Goal: Book appointment/travel/reservation

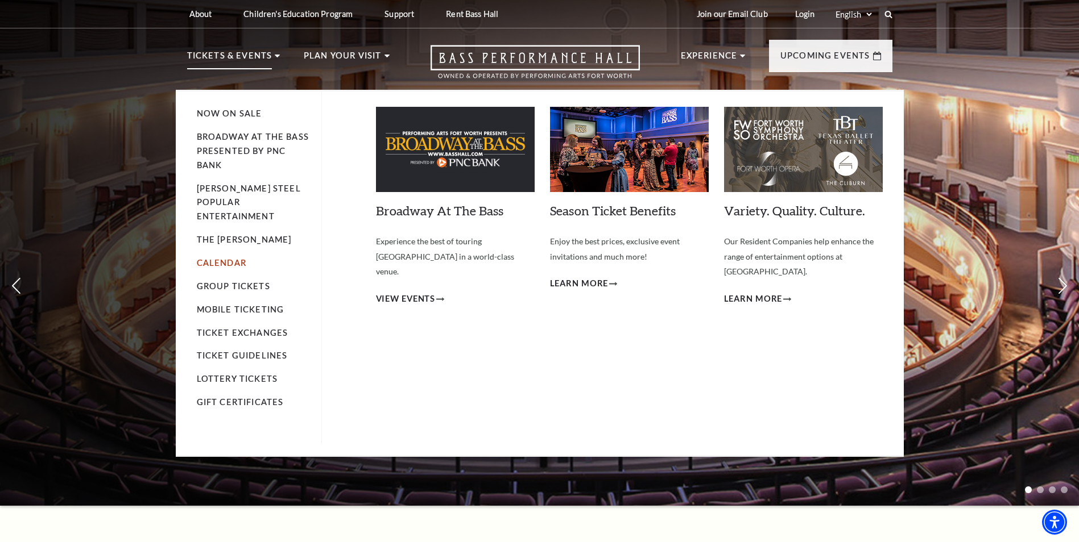
click at [223, 258] on link "Calendar" at bounding box center [221, 263] width 49 height 10
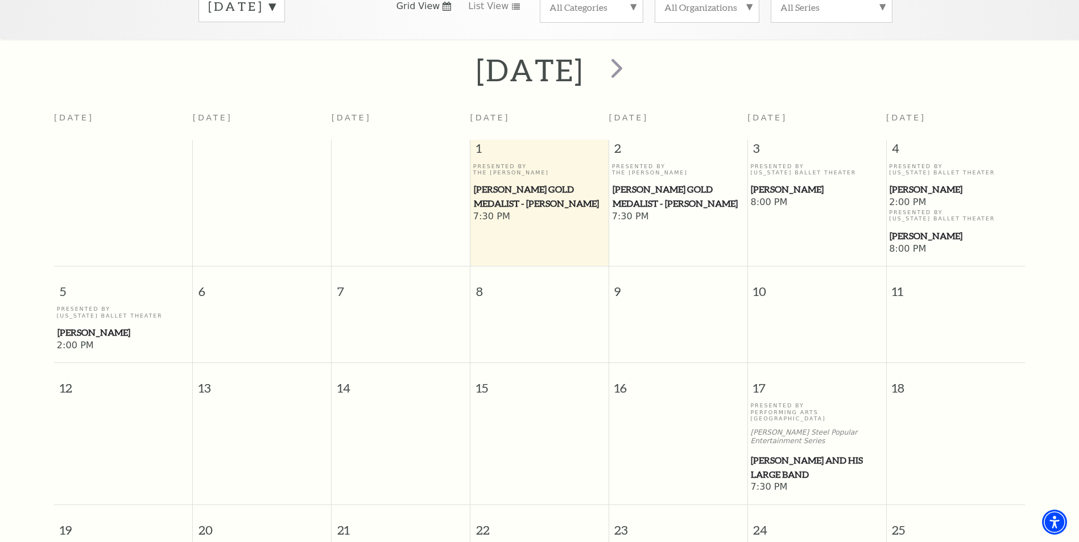
scroll to position [214, 0]
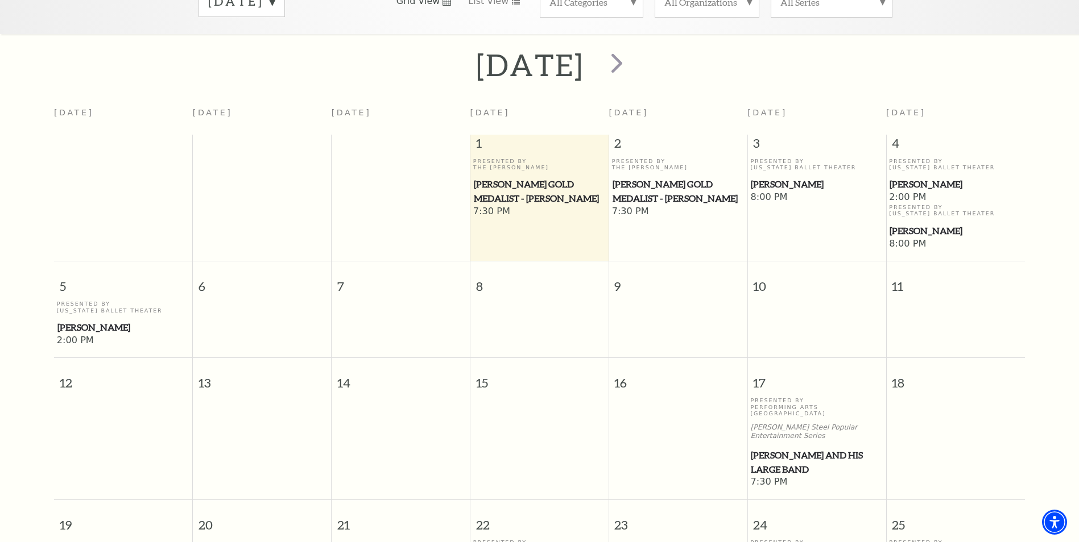
click at [926, 177] on span "[PERSON_NAME]" at bounding box center [955, 184] width 132 height 14
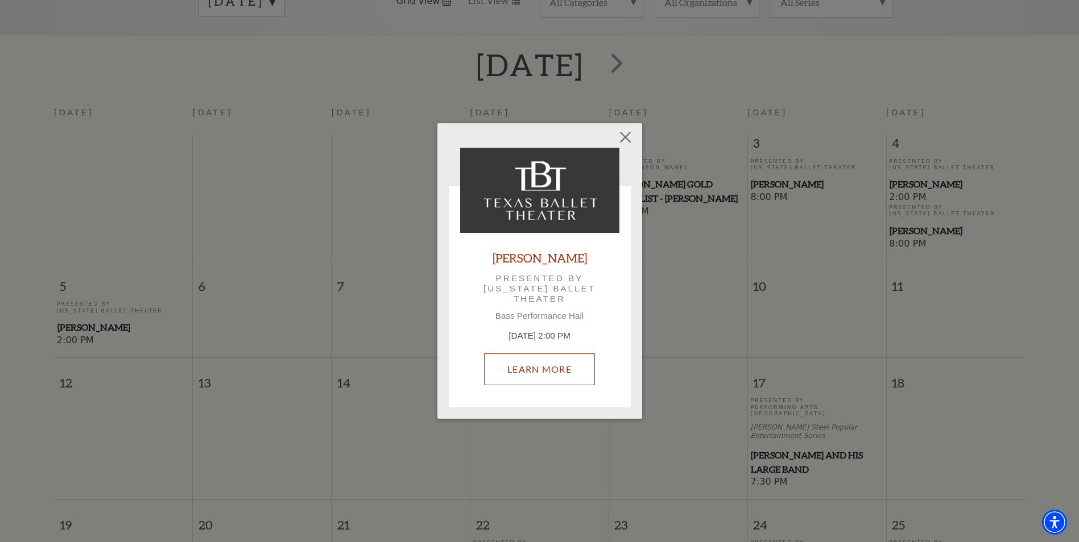
click at [555, 371] on link "Learn More" at bounding box center [539, 370] width 111 height 32
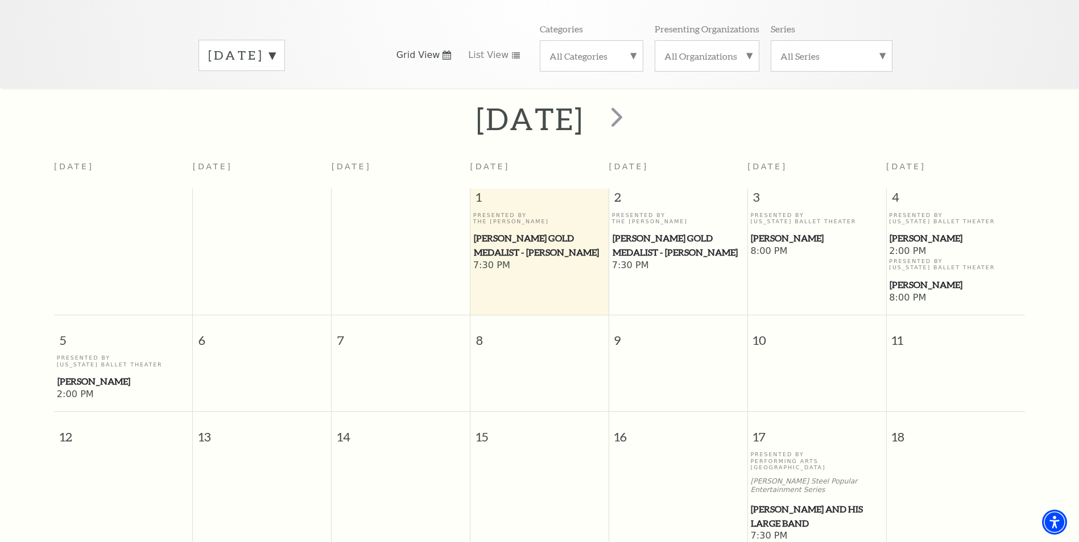
scroll to position [227, 0]
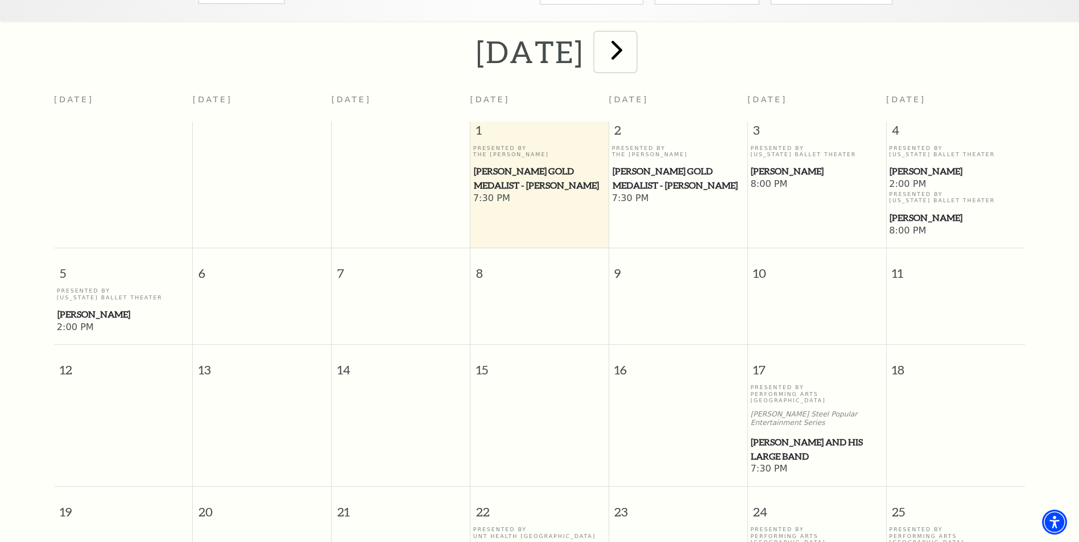
click at [633, 34] on span "next" at bounding box center [616, 50] width 32 height 32
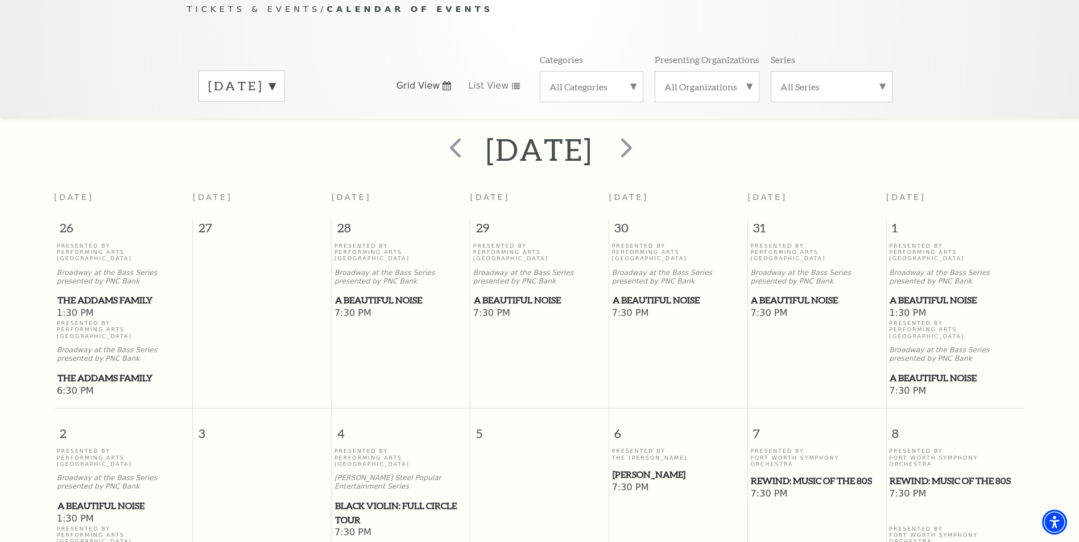
scroll to position [101, 0]
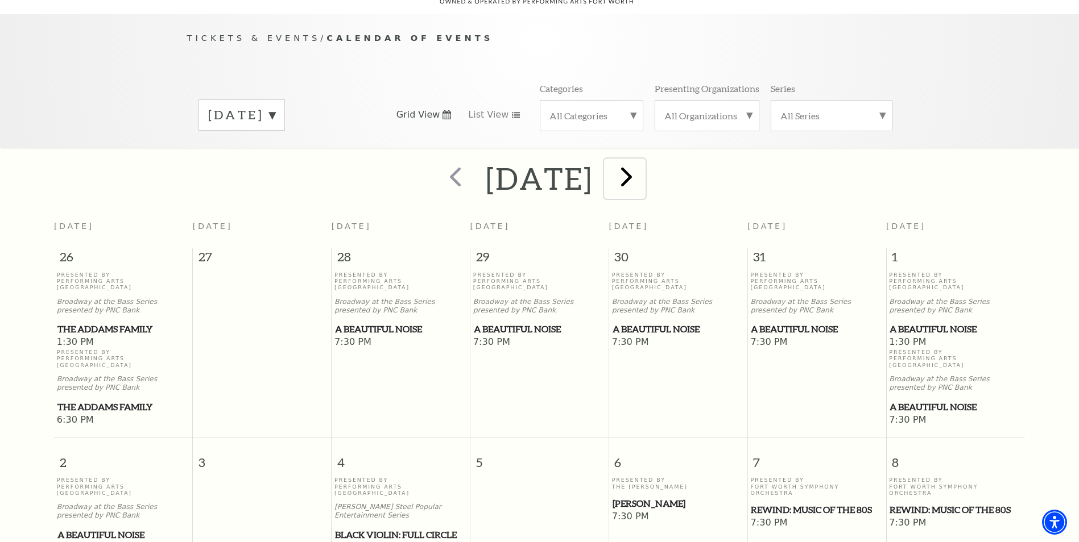
click at [642, 163] on span "next" at bounding box center [626, 176] width 32 height 32
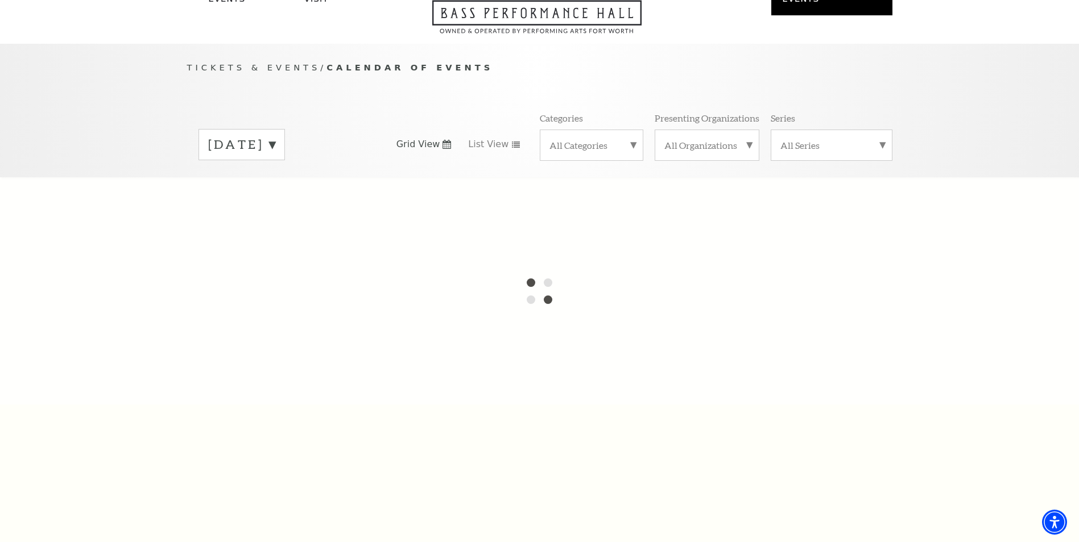
scroll to position [44, 0]
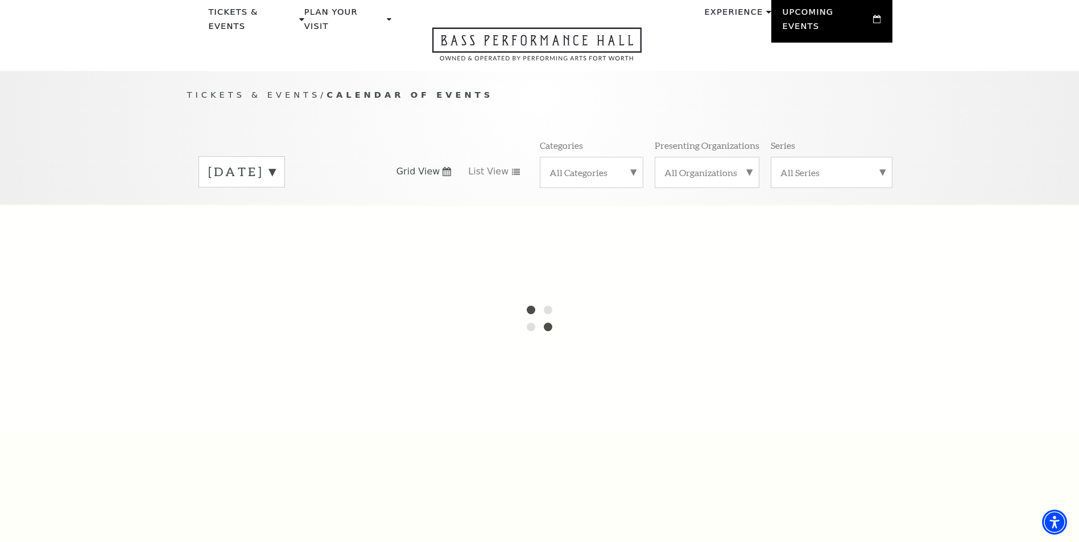
click at [275, 163] on label "[DATE]" at bounding box center [241, 172] width 67 height 18
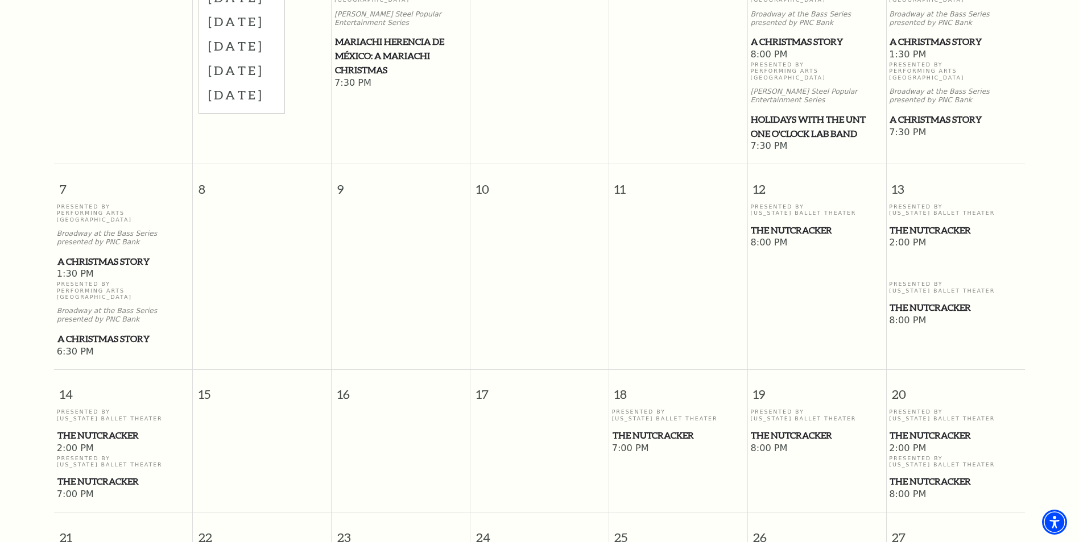
scroll to position [499, 0]
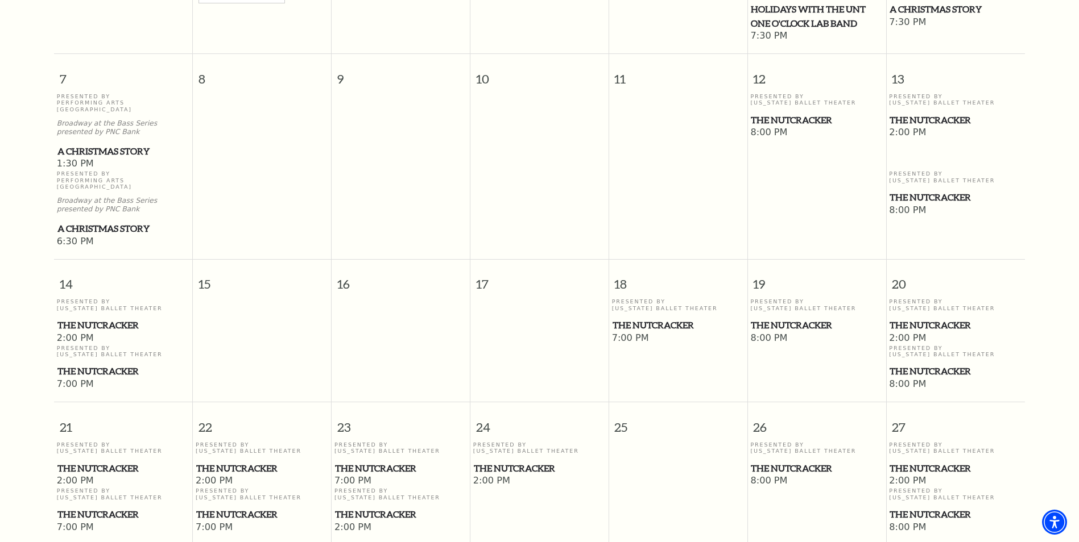
click at [938, 190] on span "The Nutcracker" at bounding box center [955, 197] width 132 height 14
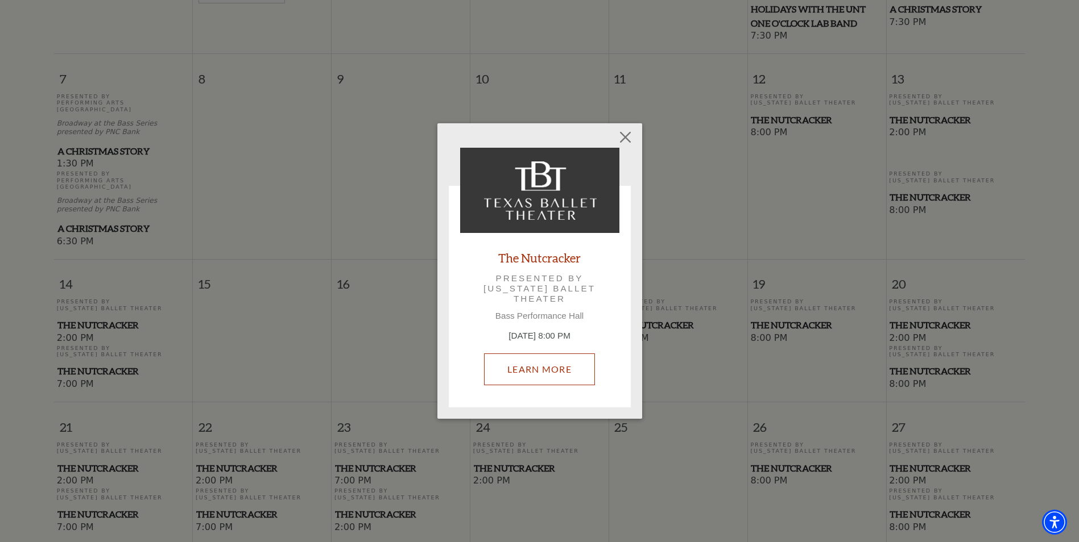
click at [534, 374] on link "Learn More" at bounding box center [539, 370] width 111 height 32
